Goal: Information Seeking & Learning: Learn about a topic

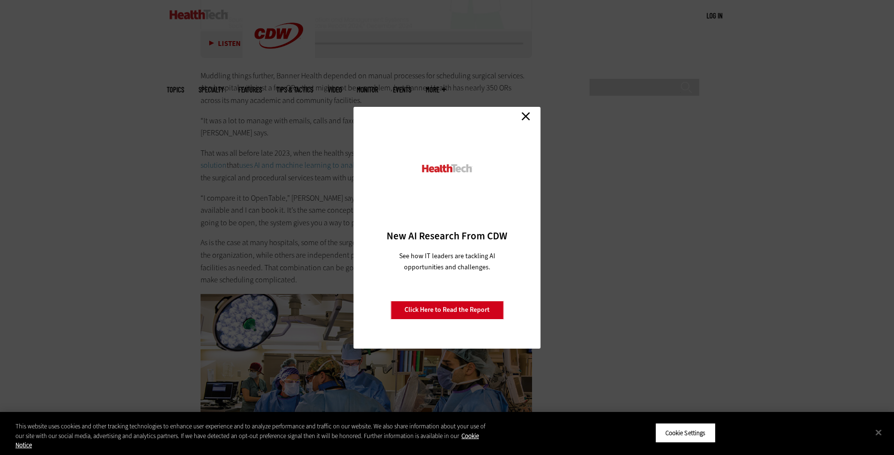
scroll to position [2415, 0]
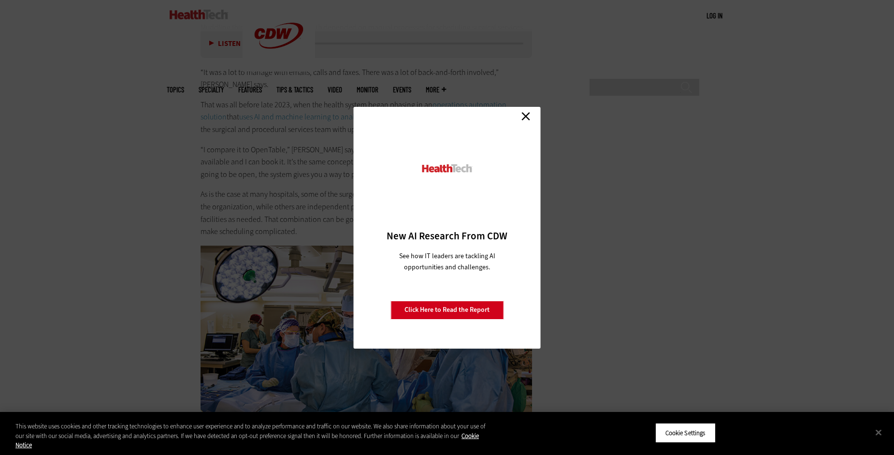
click at [526, 111] on link "Close" at bounding box center [525, 116] width 14 height 14
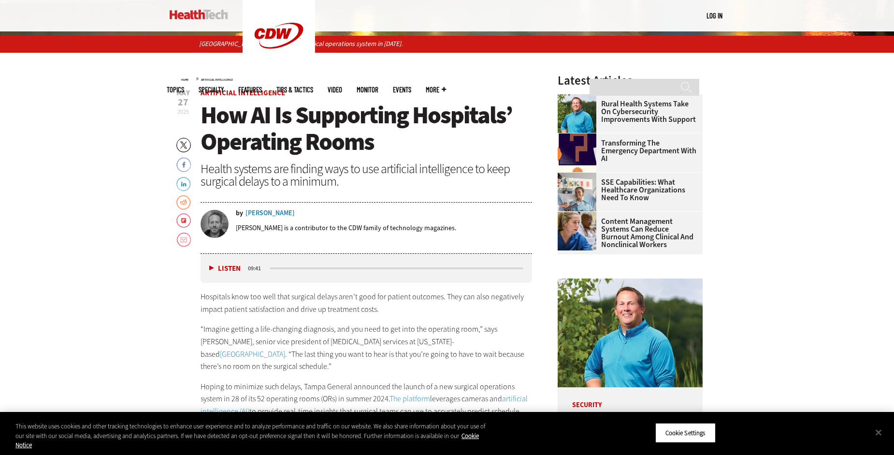
scroll to position [386, 0]
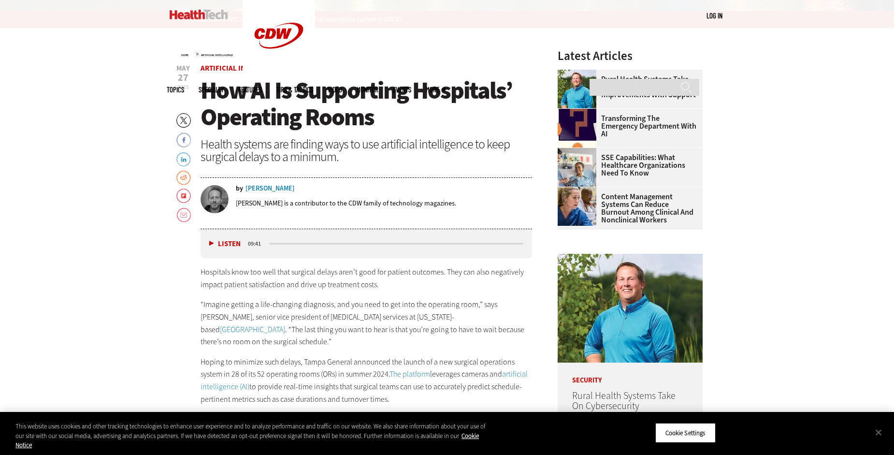
click at [211, 242] on button "Listen" at bounding box center [224, 243] width 31 height 7
click at [224, 241] on button "Pause" at bounding box center [224, 243] width 30 height 7
click at [211, 240] on button "Listen" at bounding box center [224, 243] width 31 height 7
click at [874, 427] on button "Close" at bounding box center [878, 431] width 21 height 21
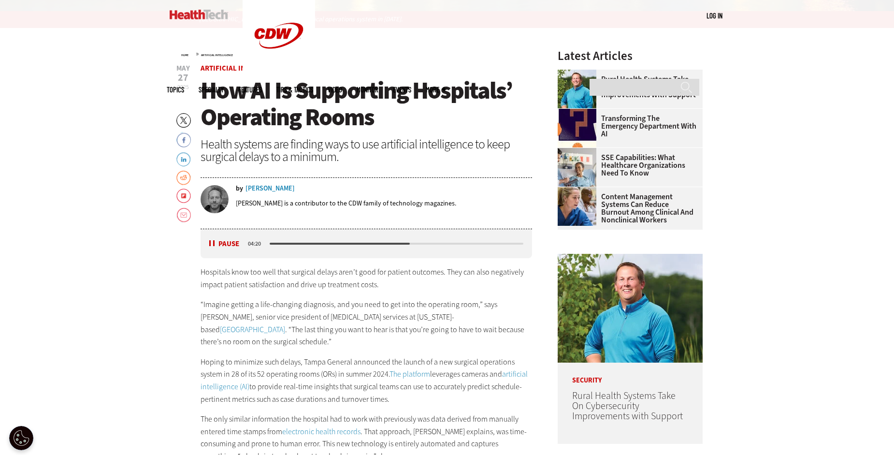
click at [234, 245] on button "Pause" at bounding box center [224, 243] width 30 height 7
click at [224, 242] on button "Listen" at bounding box center [224, 243] width 31 height 7
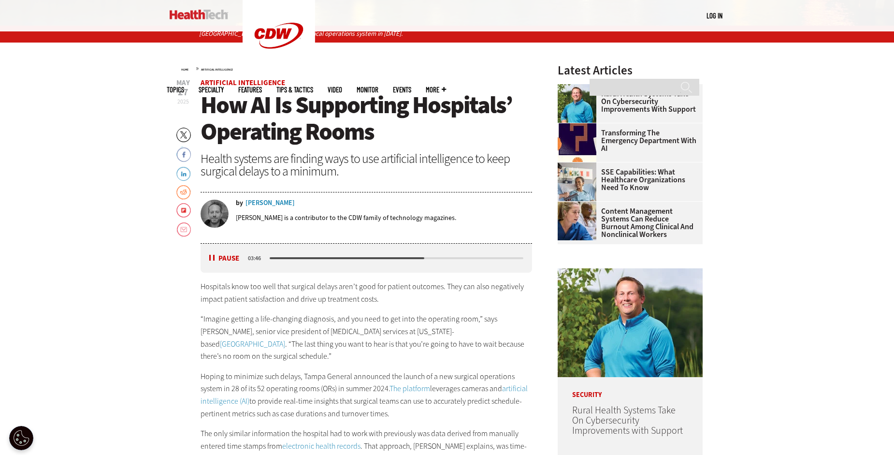
scroll to position [435, 0]
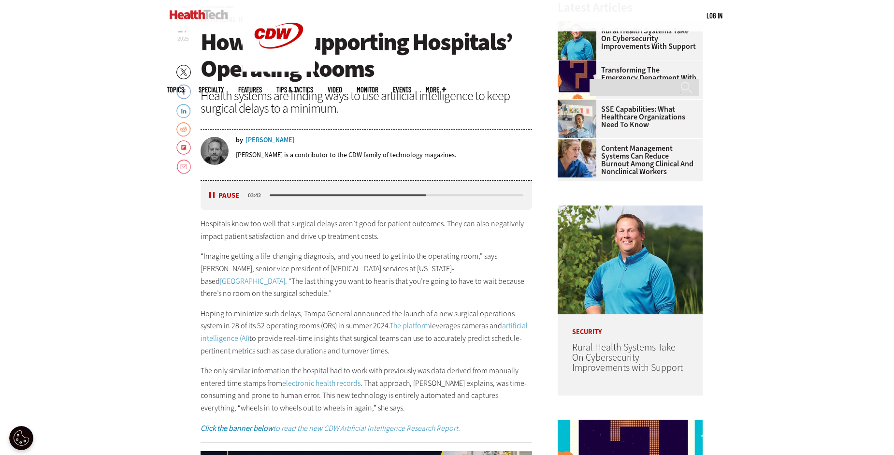
click at [404, 326] on link "The platform" at bounding box center [409, 325] width 41 height 10
click at [519, 327] on link "artificial intelligence (AI)" at bounding box center [363, 331] width 327 height 23
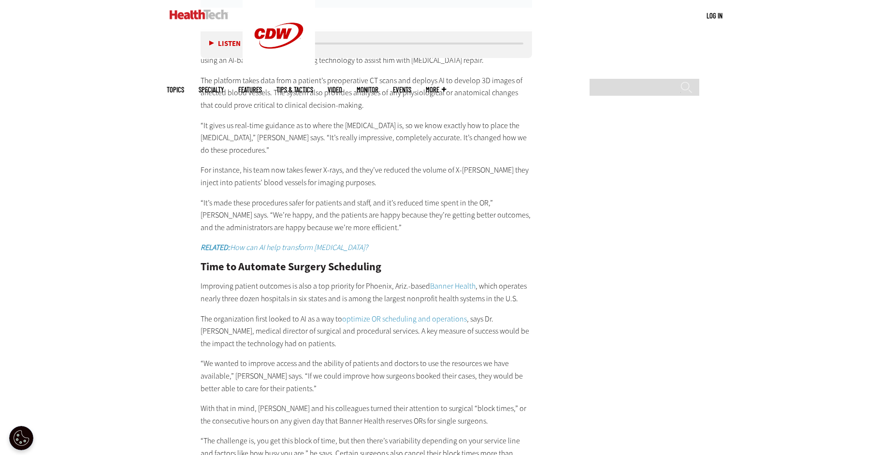
scroll to position [1836, 0]
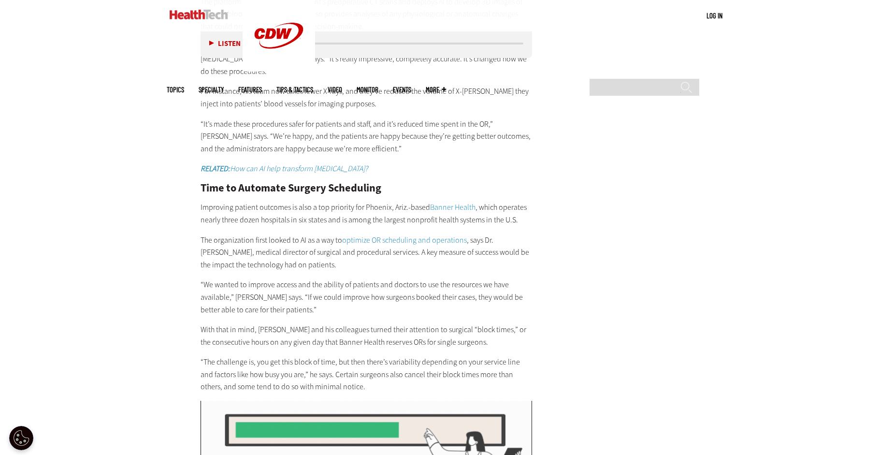
click at [424, 235] on link "optimize OR scheduling and operations" at bounding box center [404, 240] width 125 height 10
